Goal: Information Seeking & Learning: Learn about a topic

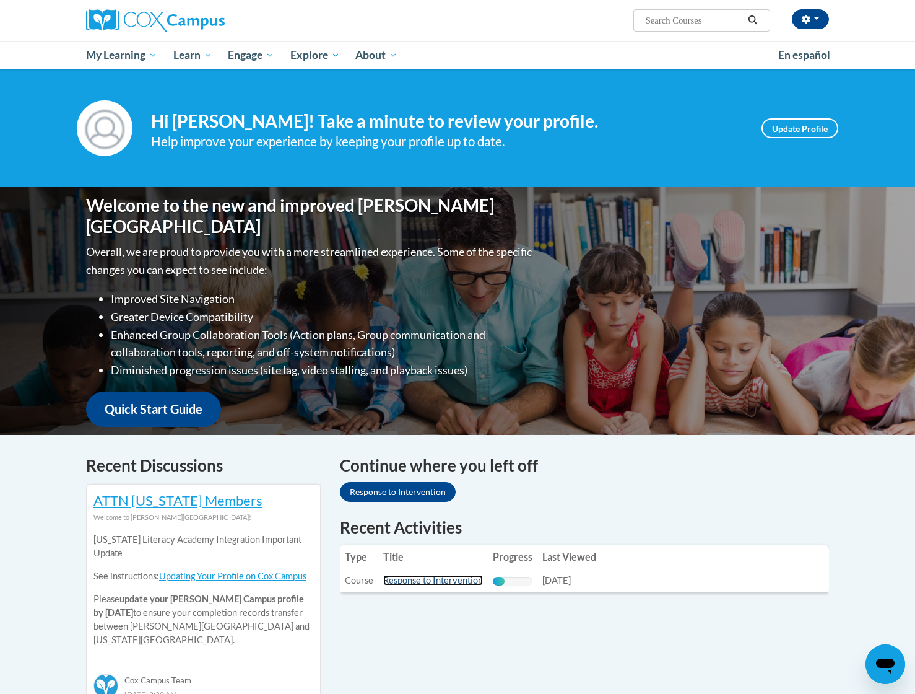
click at [440, 581] on link "Response to Intervention" at bounding box center [433, 580] width 100 height 11
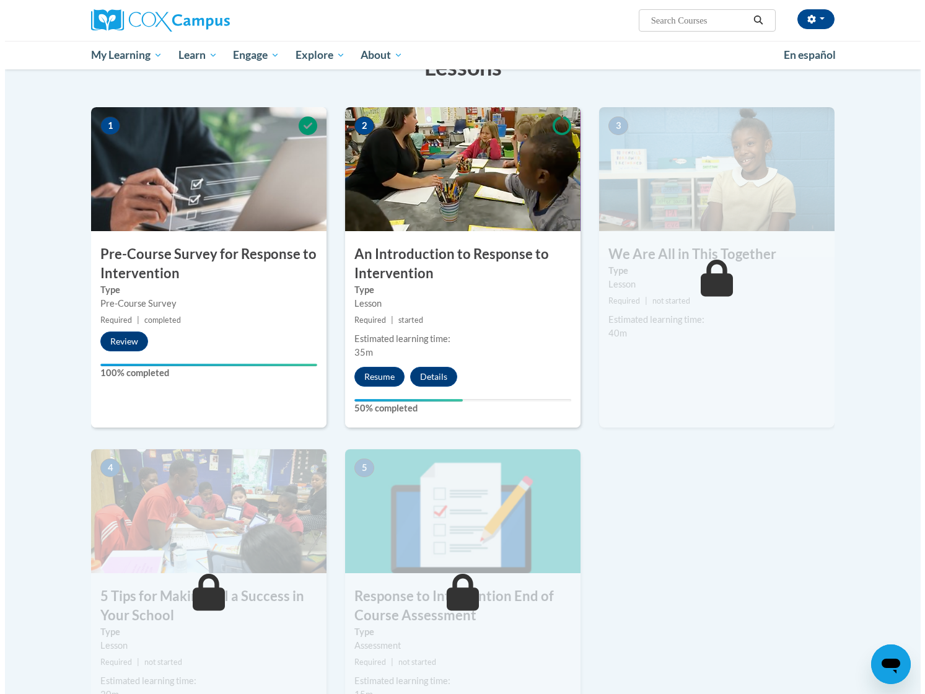
scroll to position [248, 0]
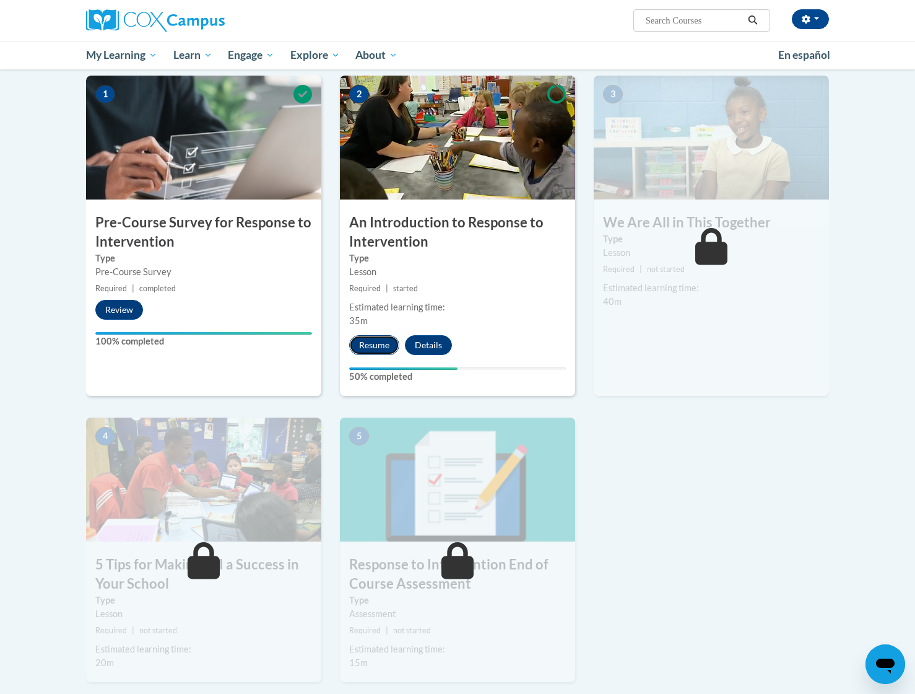
click at [369, 342] on button "Resume" at bounding box center [374, 345] width 50 height 20
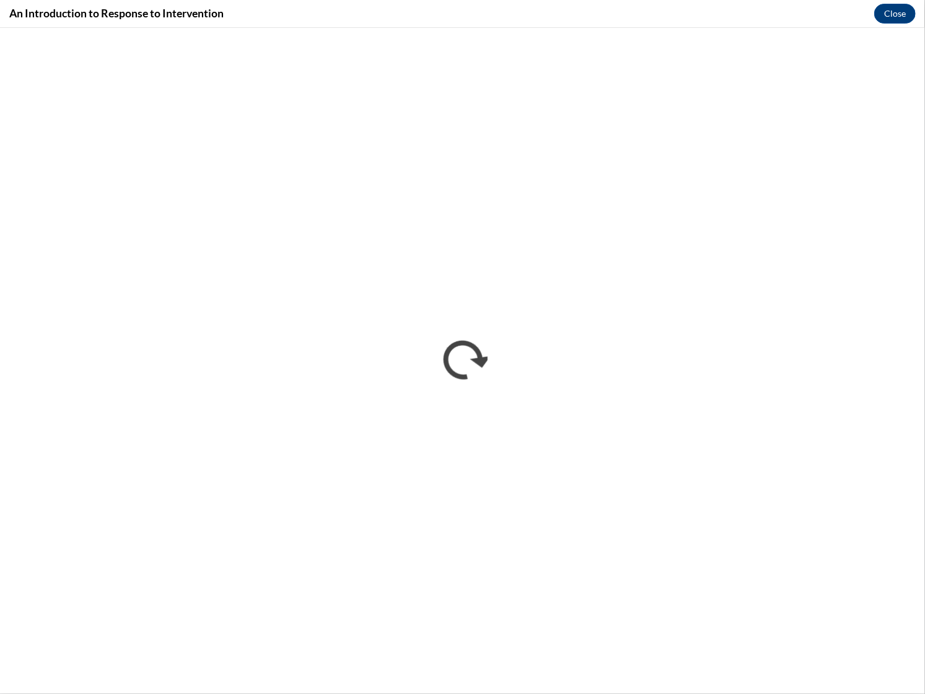
scroll to position [0, 0]
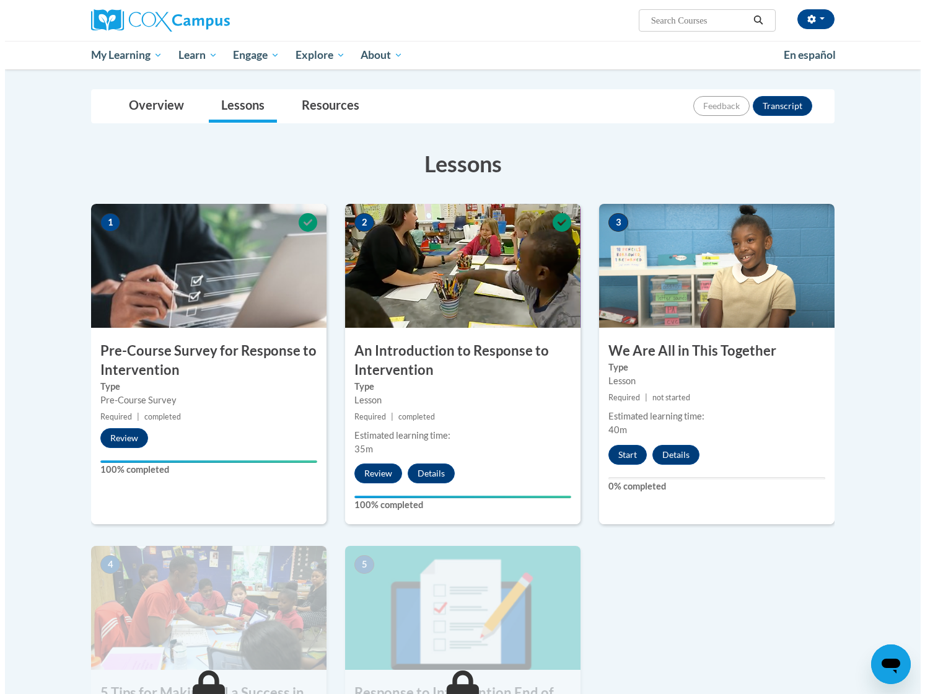
scroll to position [124, 0]
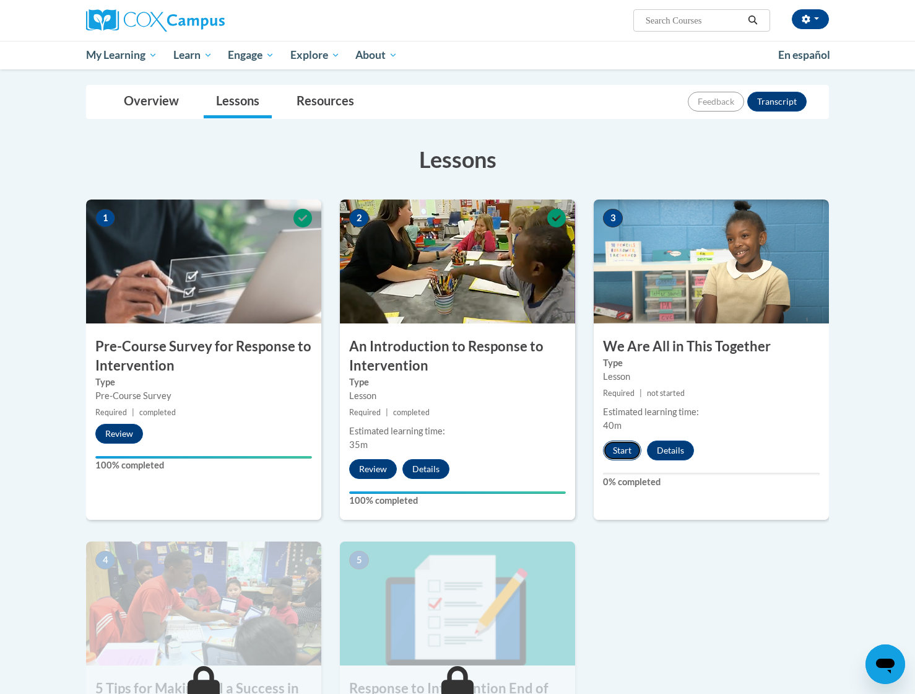
click at [613, 447] on button "Start" at bounding box center [622, 450] width 38 height 20
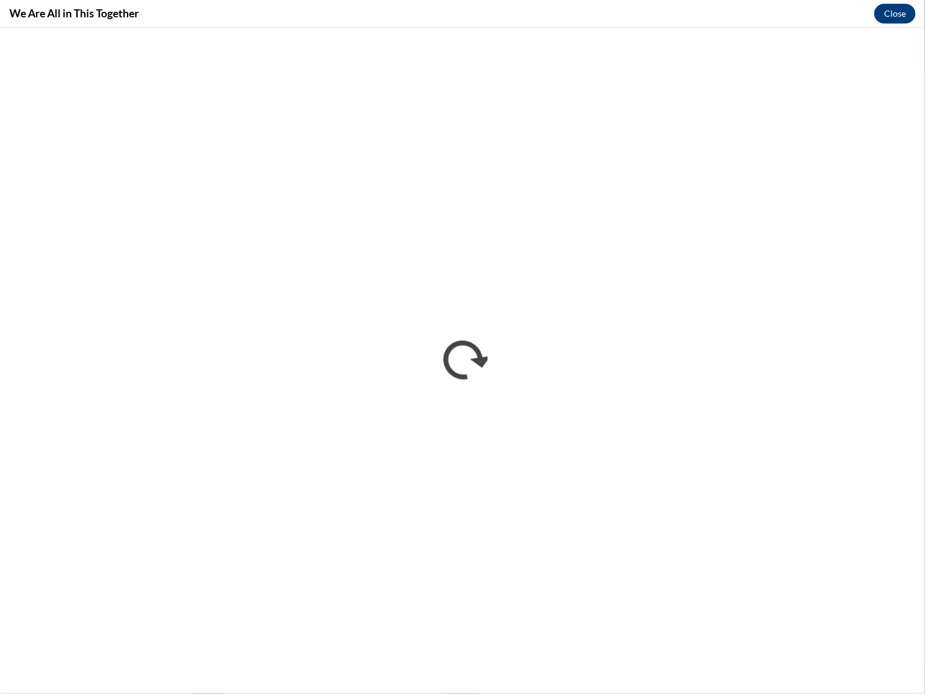
scroll to position [0, 0]
